Goal: Transaction & Acquisition: Download file/media

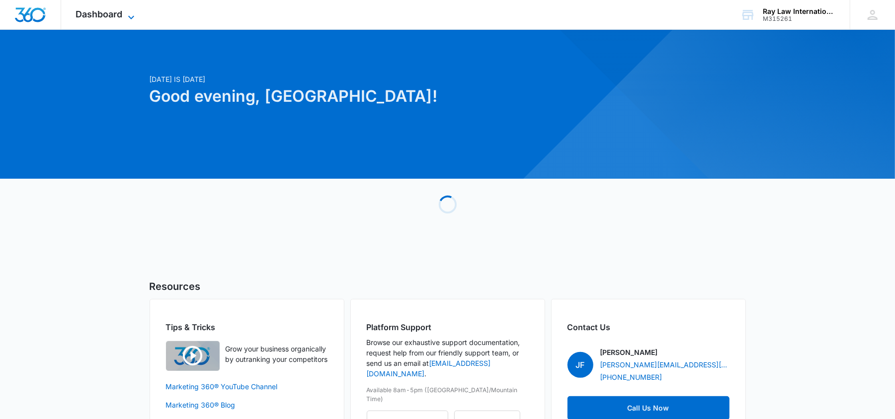
click at [93, 19] on span "Dashboard" at bounding box center [99, 14] width 47 height 10
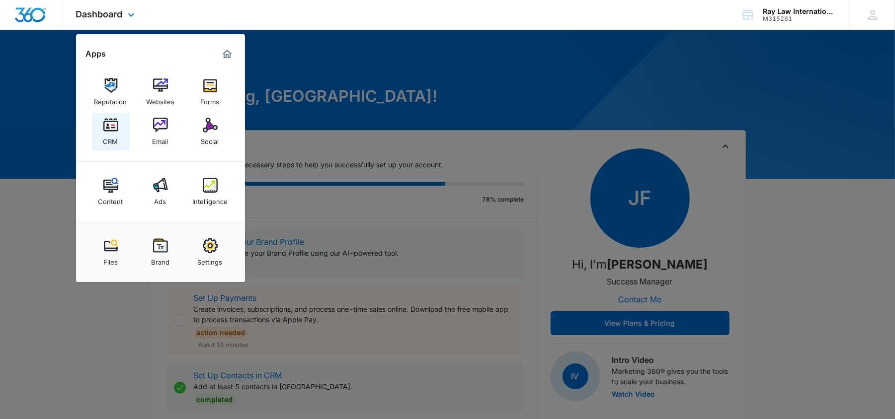
click at [111, 131] on img at bounding box center [110, 125] width 15 height 15
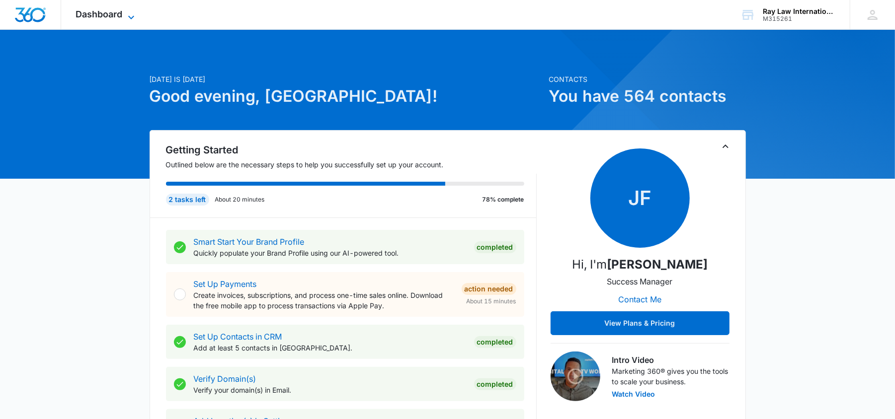
click at [96, 16] on span "Dashboard" at bounding box center [99, 14] width 47 height 10
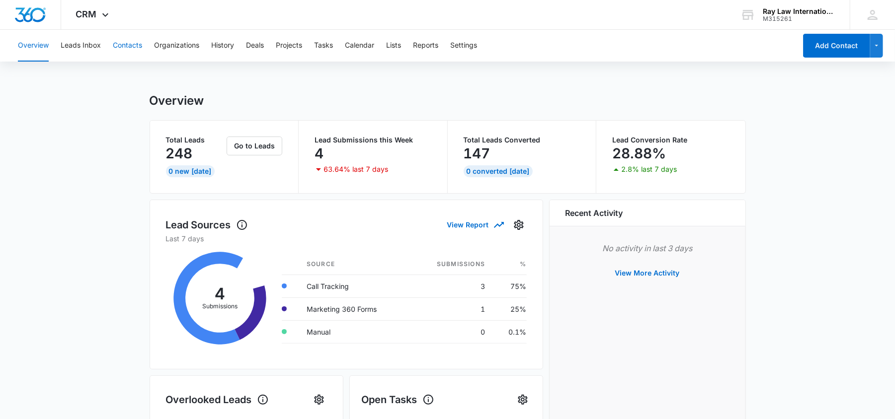
click at [122, 46] on button "Contacts" at bounding box center [127, 46] width 29 height 32
click at [123, 48] on button "Contacts" at bounding box center [127, 46] width 29 height 32
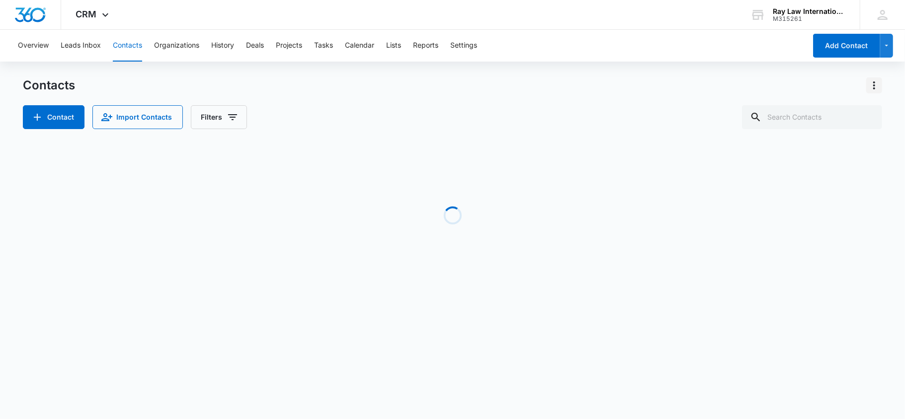
click at [875, 85] on icon "Actions" at bounding box center [874, 85] width 2 height 8
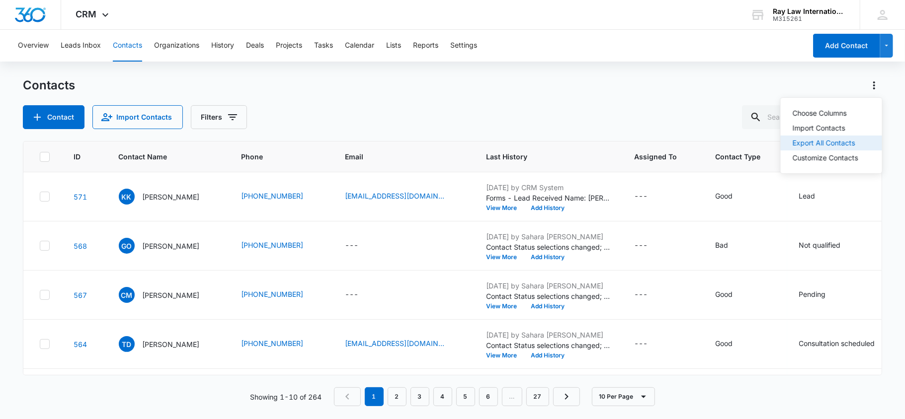
click at [821, 141] on div "Export All Contacts" at bounding box center [826, 143] width 66 height 7
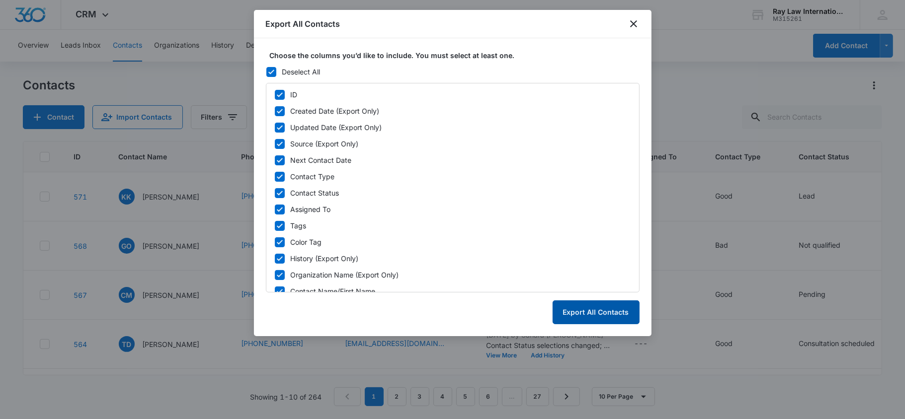
click at [583, 305] on button "Export All Contacts" at bounding box center [596, 313] width 87 height 24
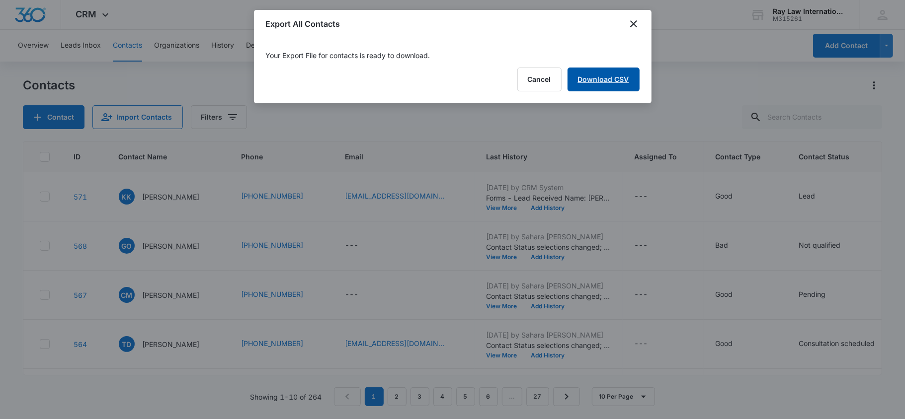
click at [616, 88] on link "Download CSV" at bounding box center [603, 80] width 72 height 24
click at [635, 75] on button "Finish" at bounding box center [619, 80] width 42 height 24
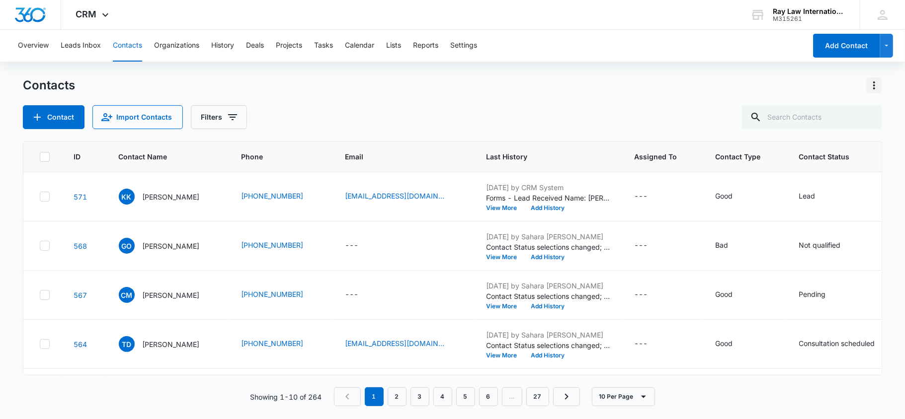
click at [876, 83] on icon "Actions" at bounding box center [874, 86] width 12 height 12
click at [823, 144] on div "Export All Contacts" at bounding box center [826, 143] width 66 height 7
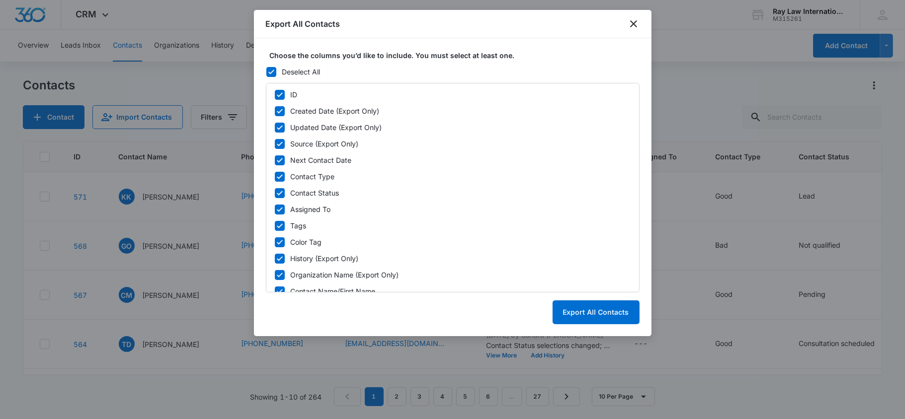
scroll to position [404, 0]
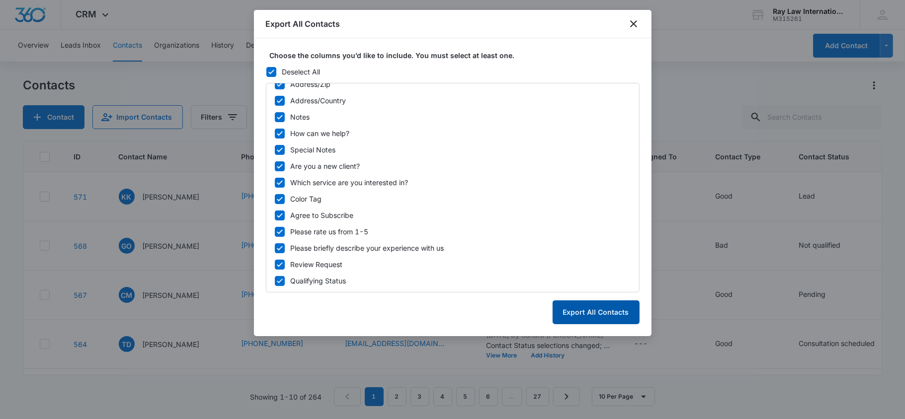
click at [597, 317] on button "Export All Contacts" at bounding box center [596, 313] width 87 height 24
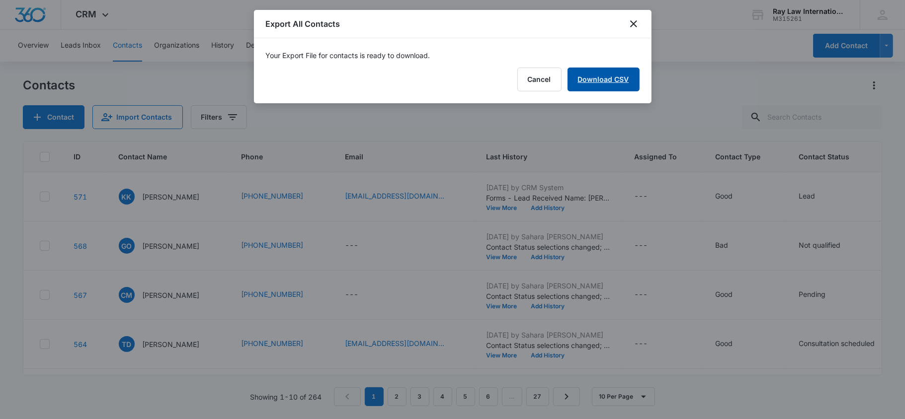
click at [622, 74] on link "Download CSV" at bounding box center [603, 80] width 72 height 24
click at [613, 70] on button "Finish" at bounding box center [619, 80] width 42 height 24
